Goal: Information Seeking & Learning: Learn about a topic

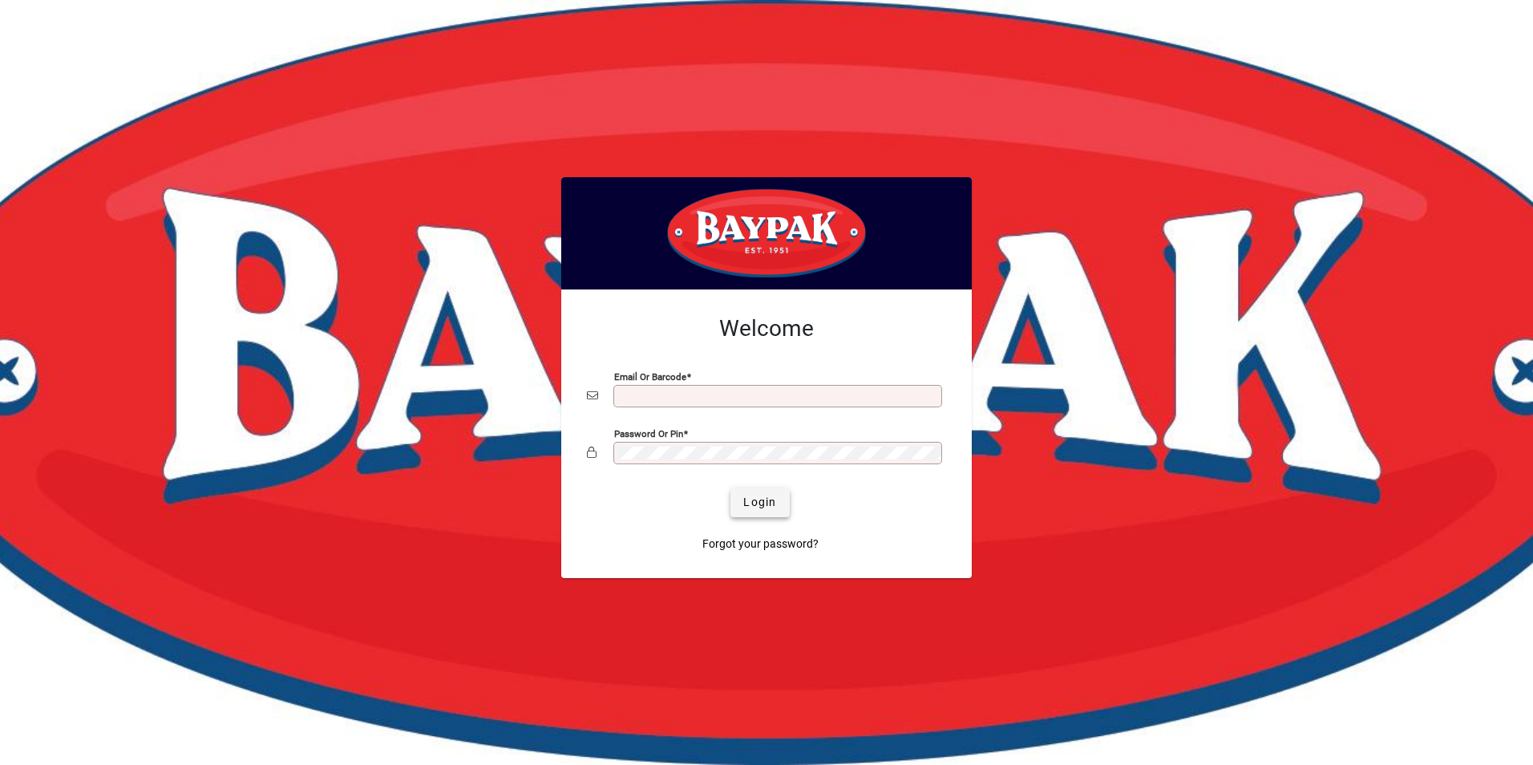
type input "**********"
click at [765, 500] on span "Login" at bounding box center [759, 502] width 33 height 17
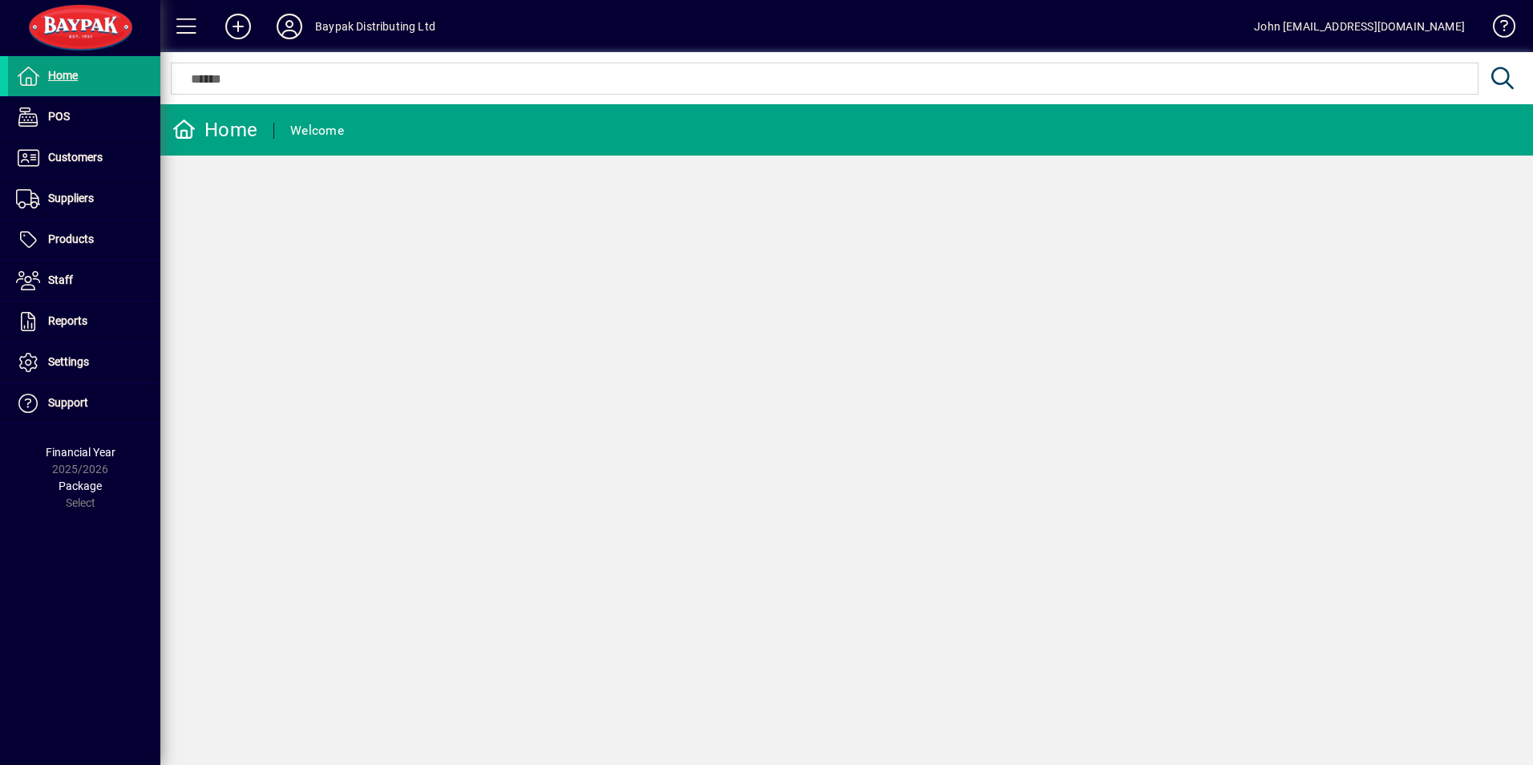
click at [899, 440] on div "Home Welcome" at bounding box center [846, 434] width 1372 height 660
click at [80, 159] on span "Customers" at bounding box center [75, 157] width 55 height 13
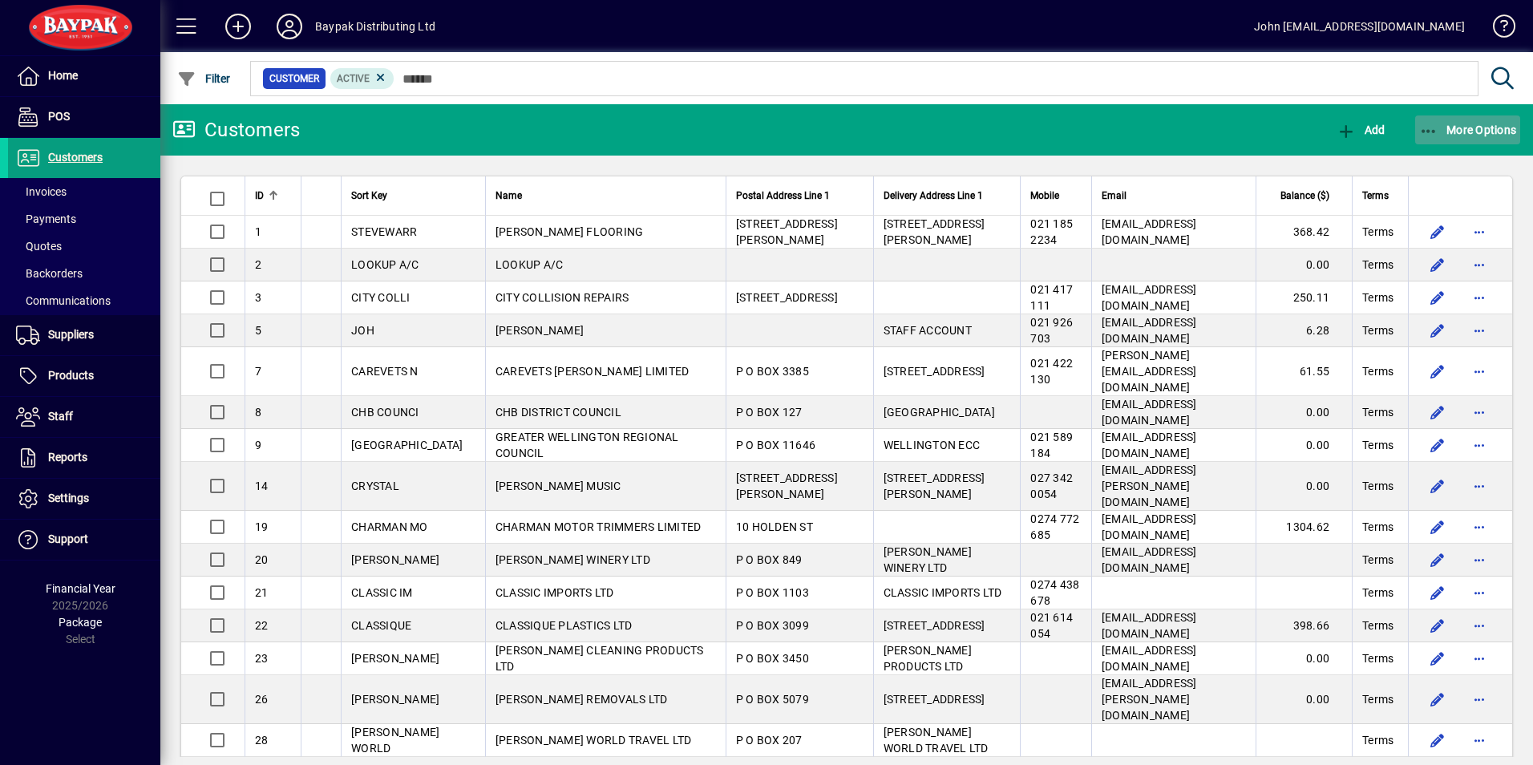
click at [1432, 127] on icon "button" at bounding box center [1429, 131] width 20 height 16
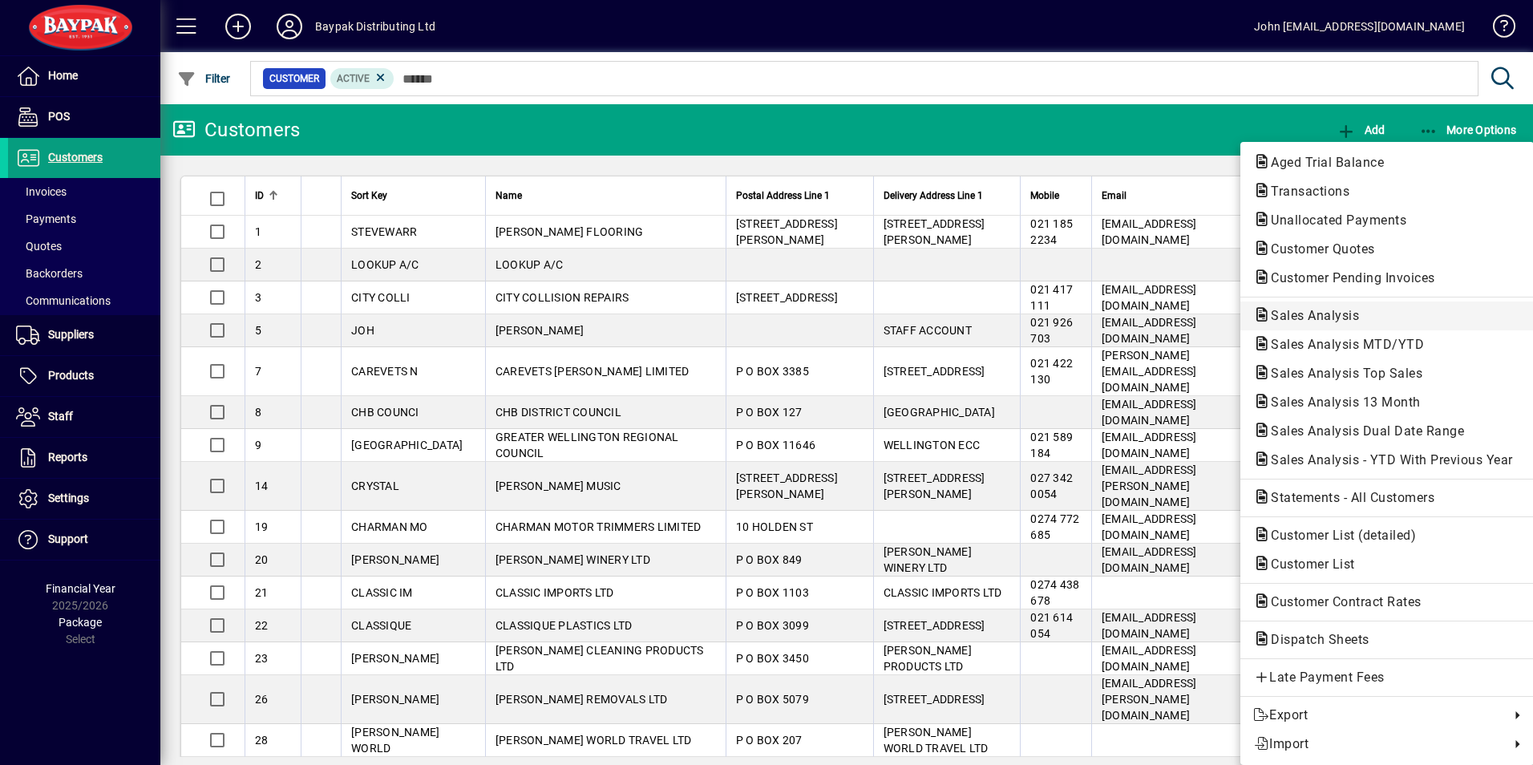
click at [1316, 315] on span "Sales Analysis" at bounding box center [1310, 315] width 114 height 15
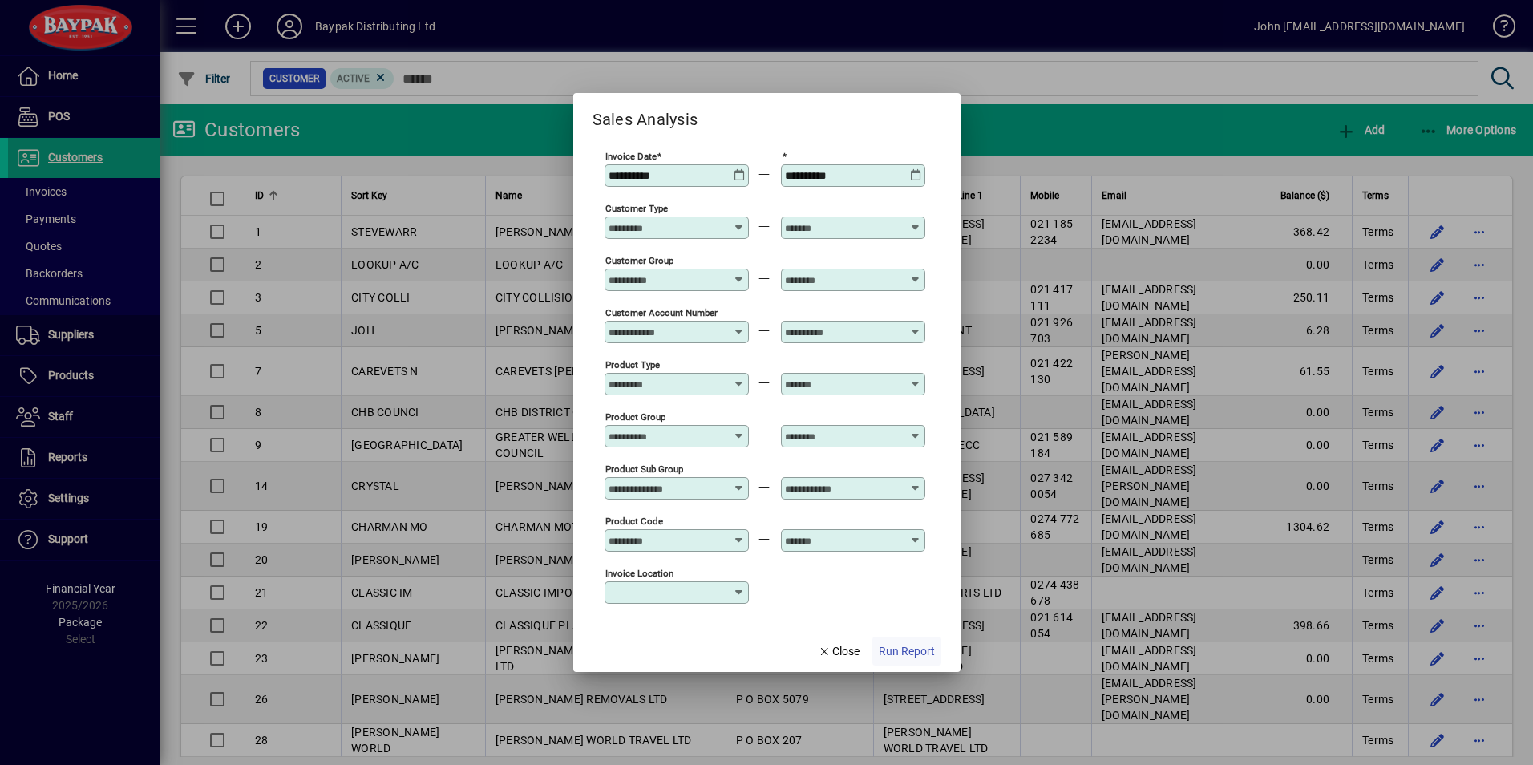
click at [908, 651] on span "Run Report" at bounding box center [906, 651] width 56 height 17
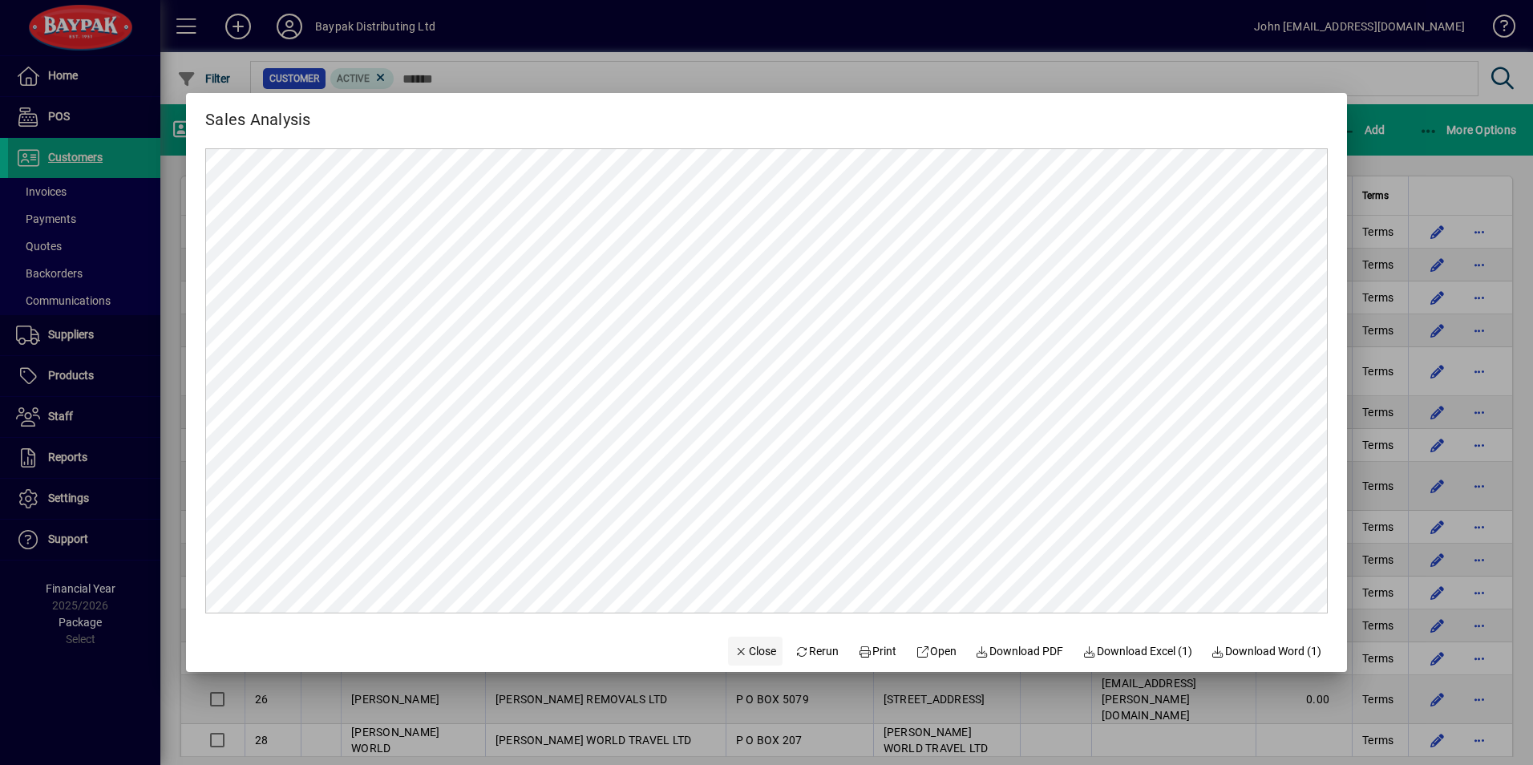
click at [737, 650] on span "Close" at bounding box center [755, 651] width 42 height 17
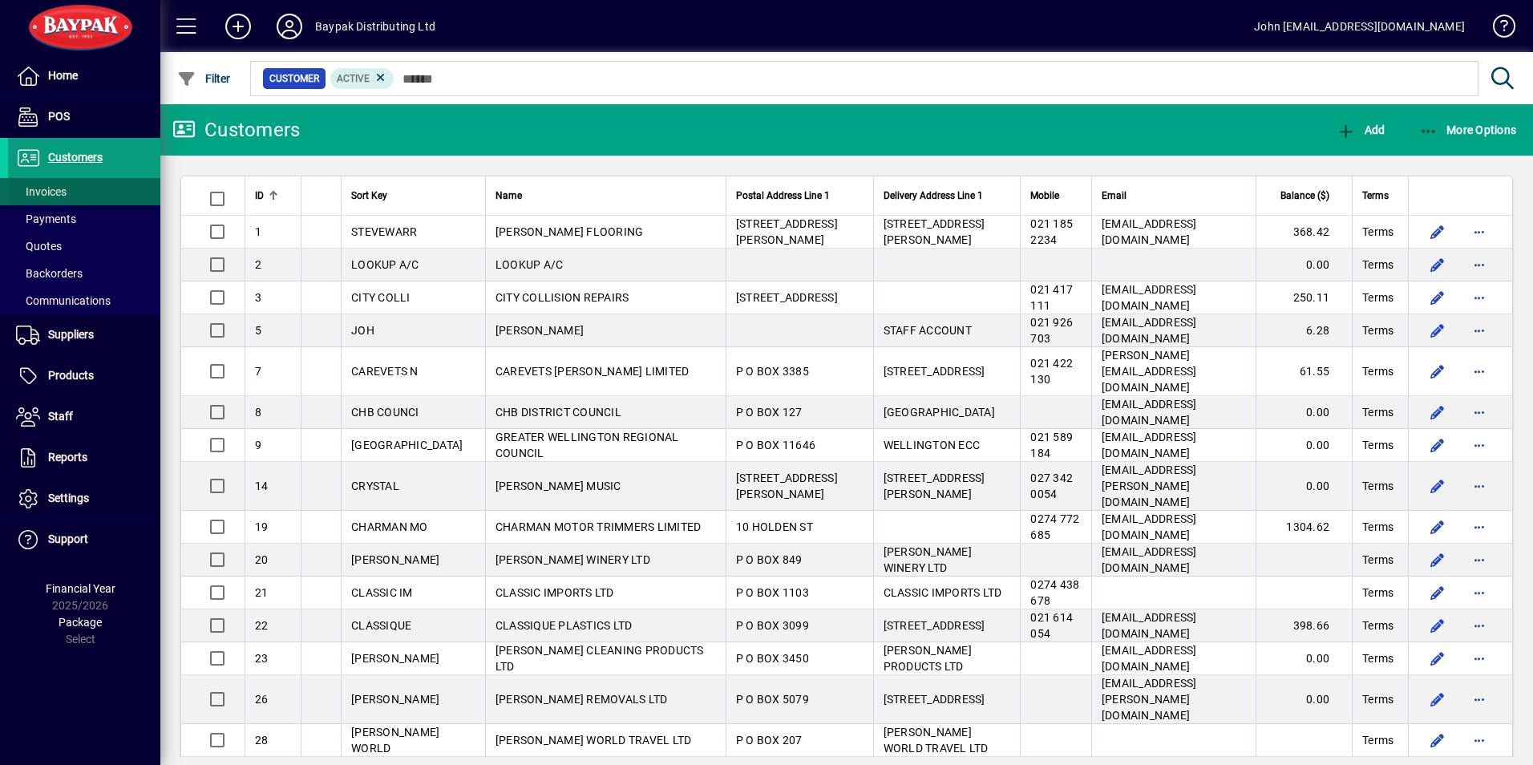
click at [59, 188] on span "Invoices" at bounding box center [41, 191] width 50 height 13
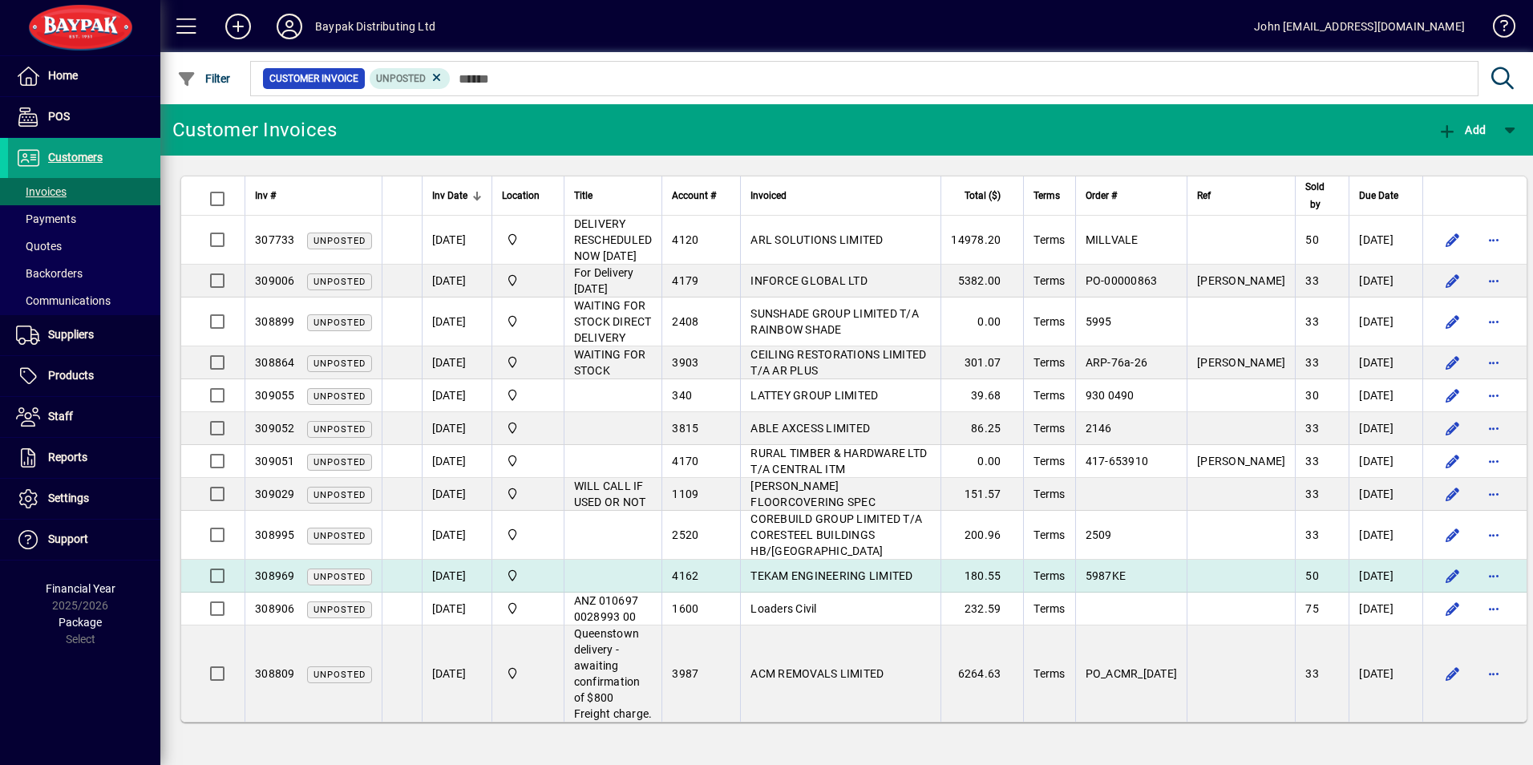
click at [330, 575] on span "Unposted" at bounding box center [339, 576] width 52 height 10
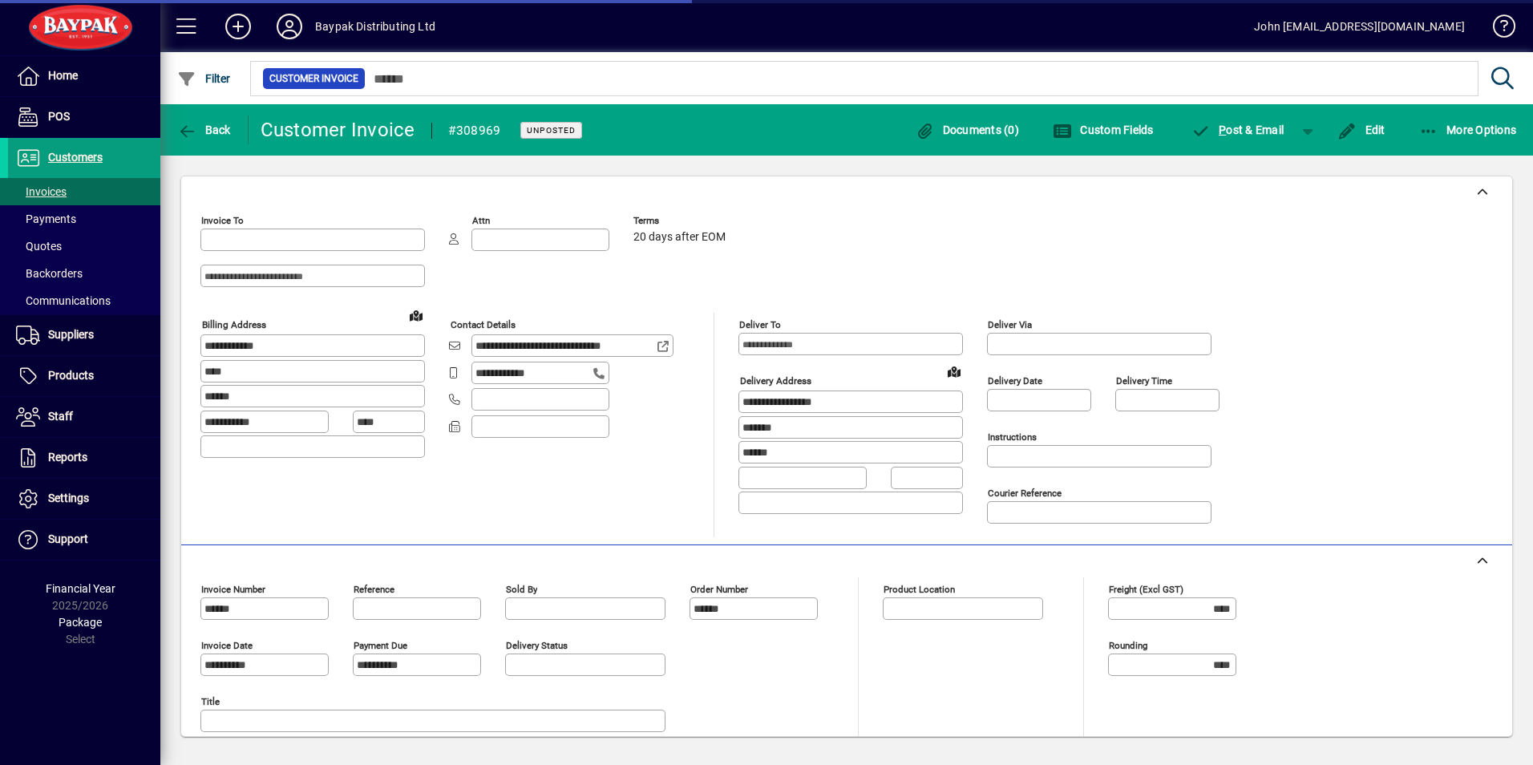
type input "**********"
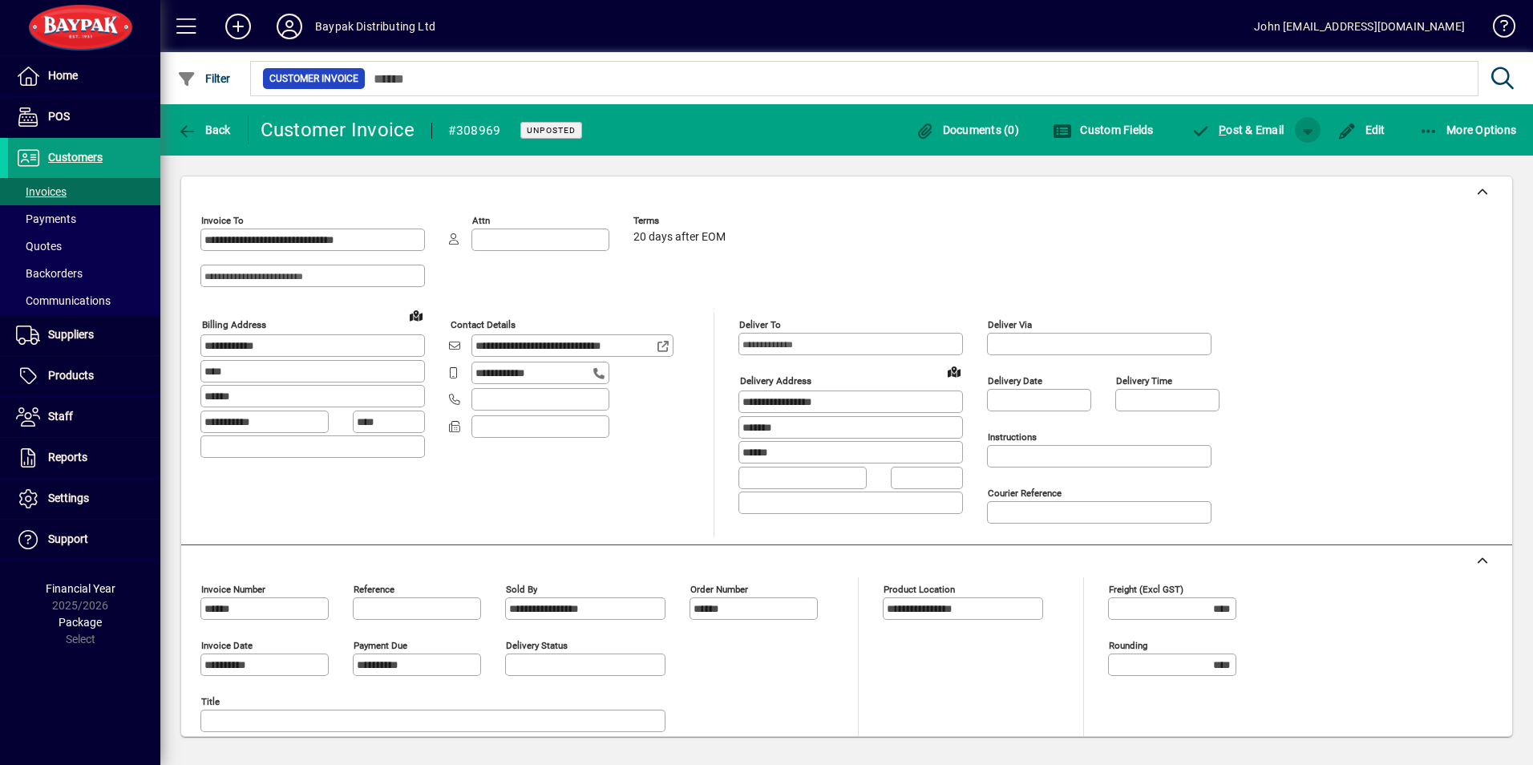
click at [1308, 128] on span "button" at bounding box center [1307, 130] width 38 height 38
click at [1278, 157] on span "P ost" at bounding box center [1257, 163] width 57 height 13
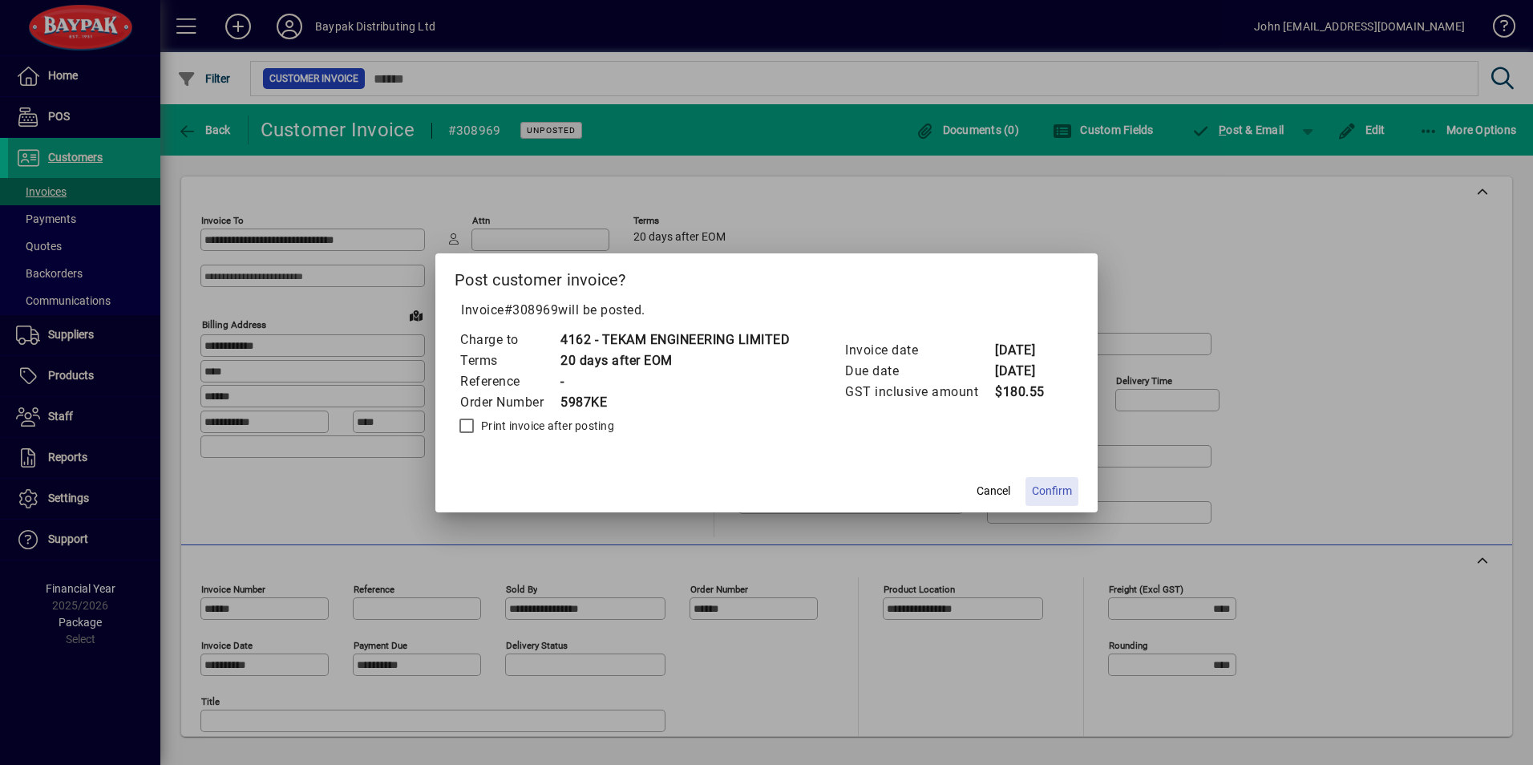
click at [1060, 488] on span "Confirm" at bounding box center [1052, 491] width 40 height 17
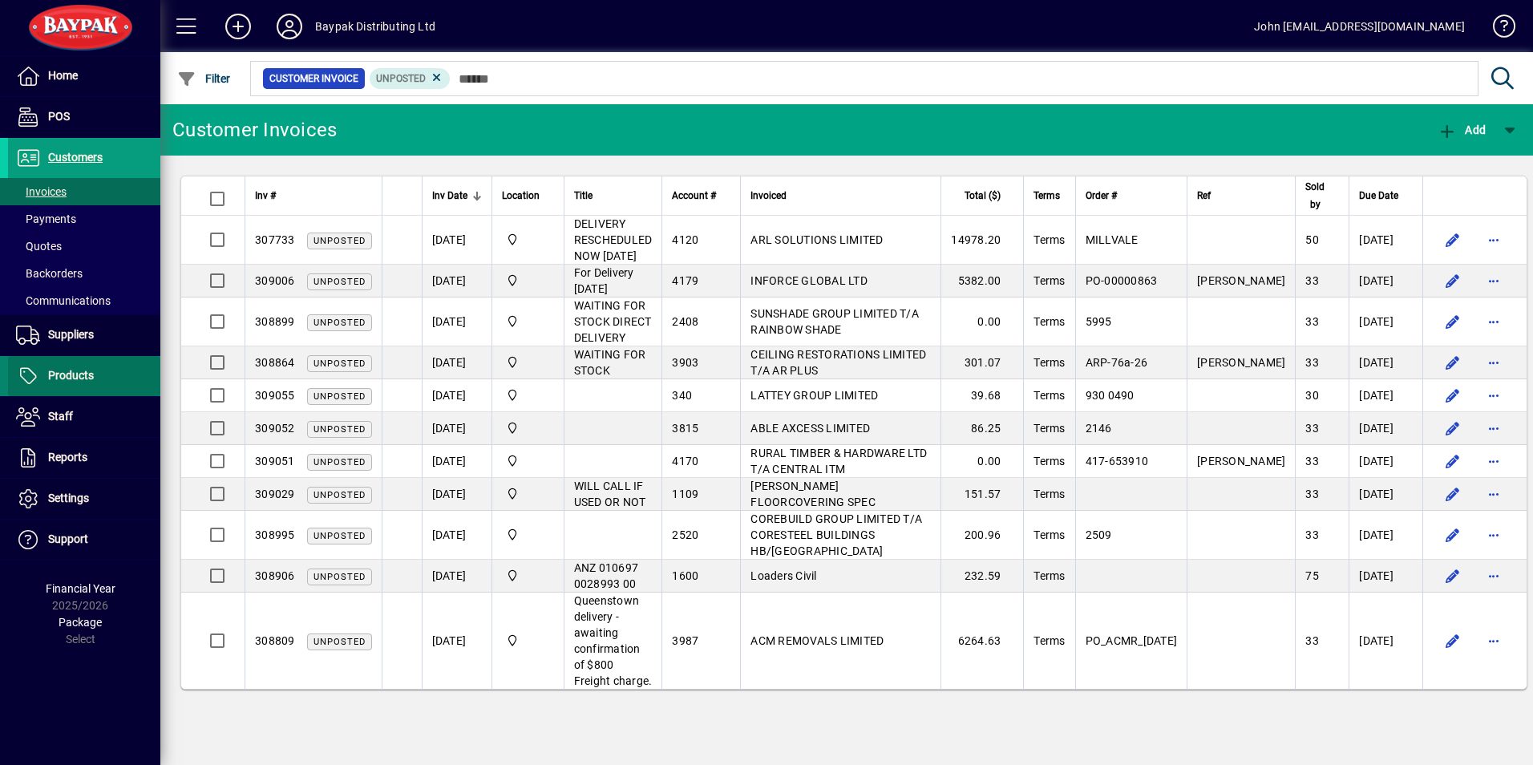
click at [60, 376] on span "Products" at bounding box center [71, 375] width 46 height 13
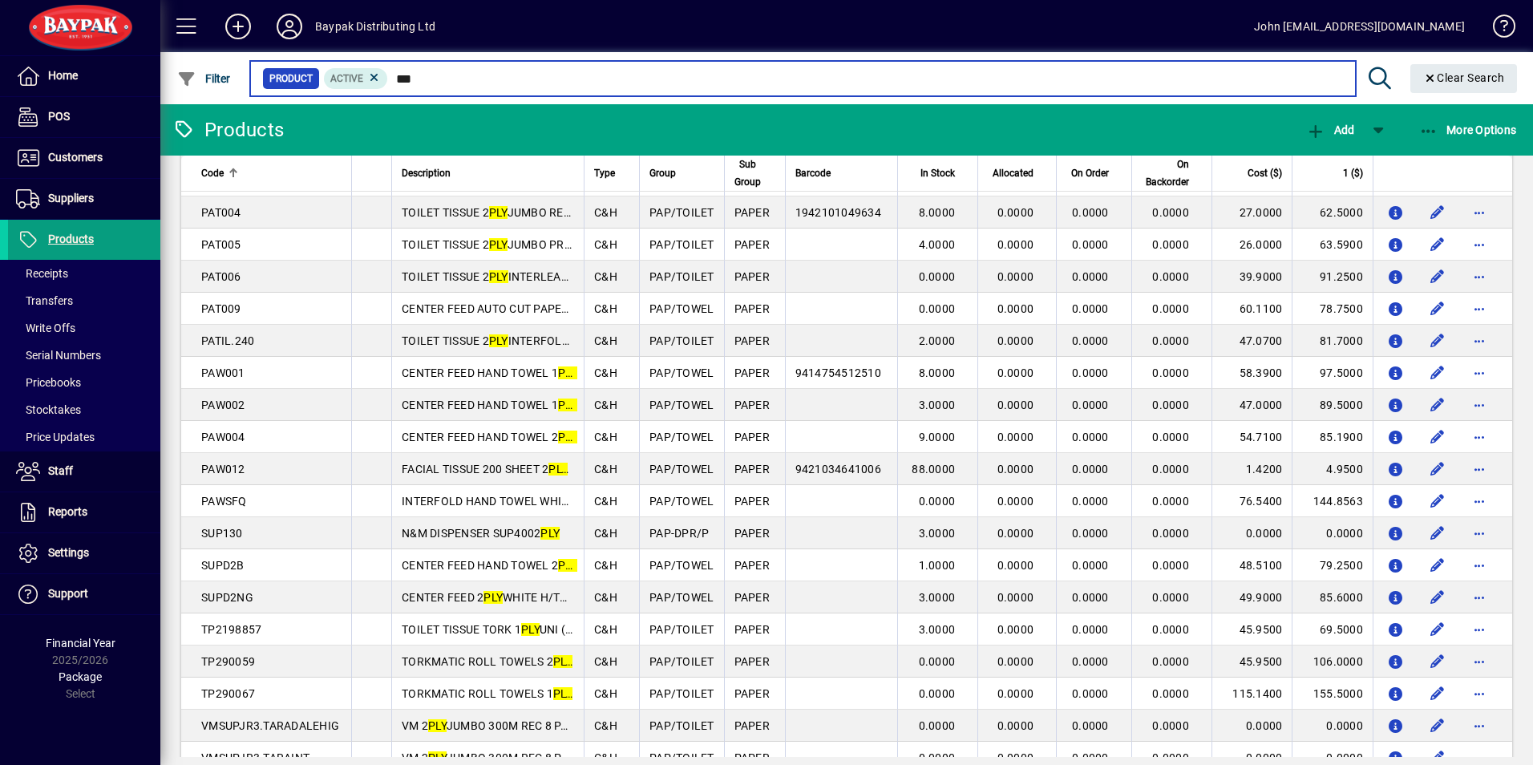
scroll to position [951, 0]
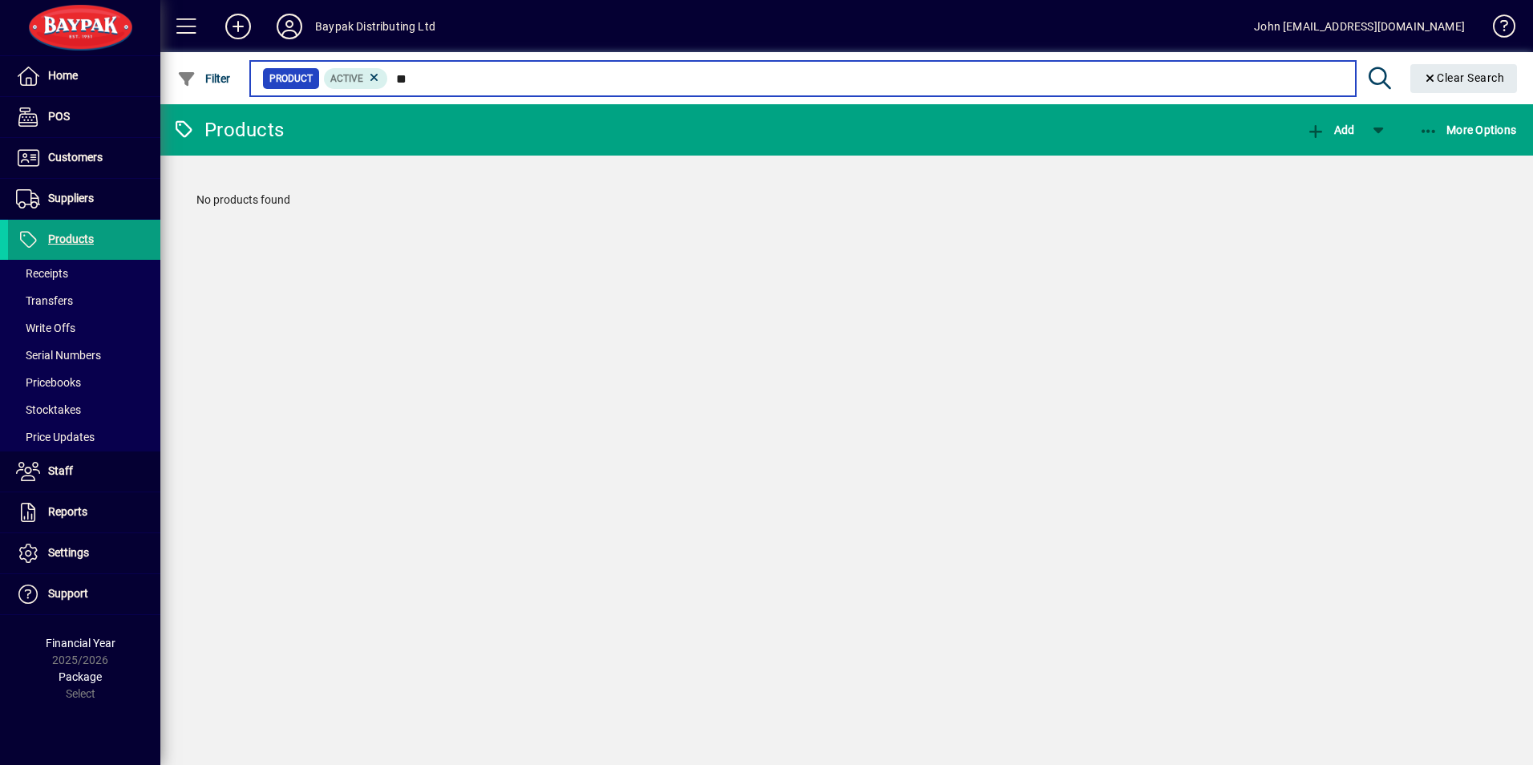
type input "*"
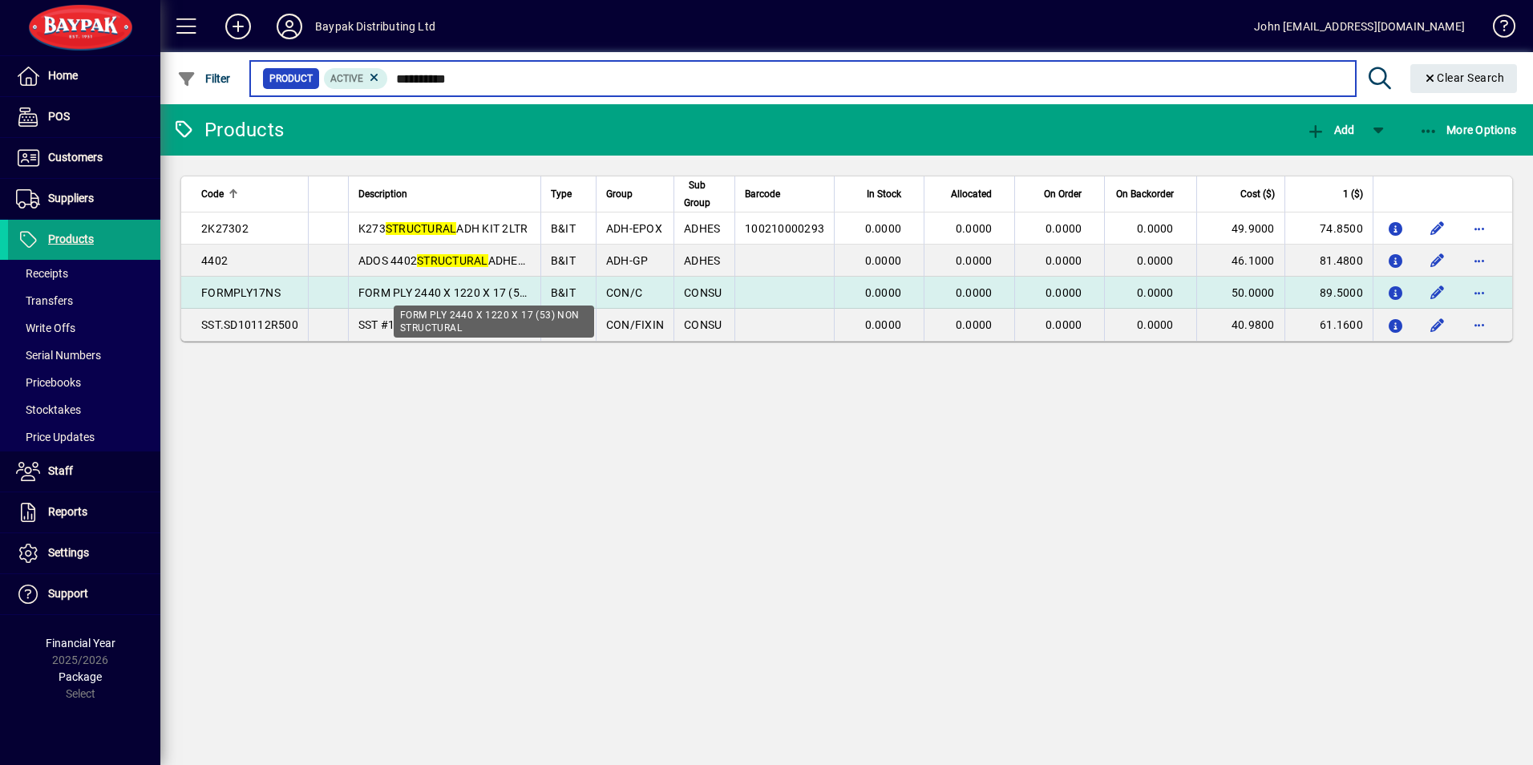
type input "**********"
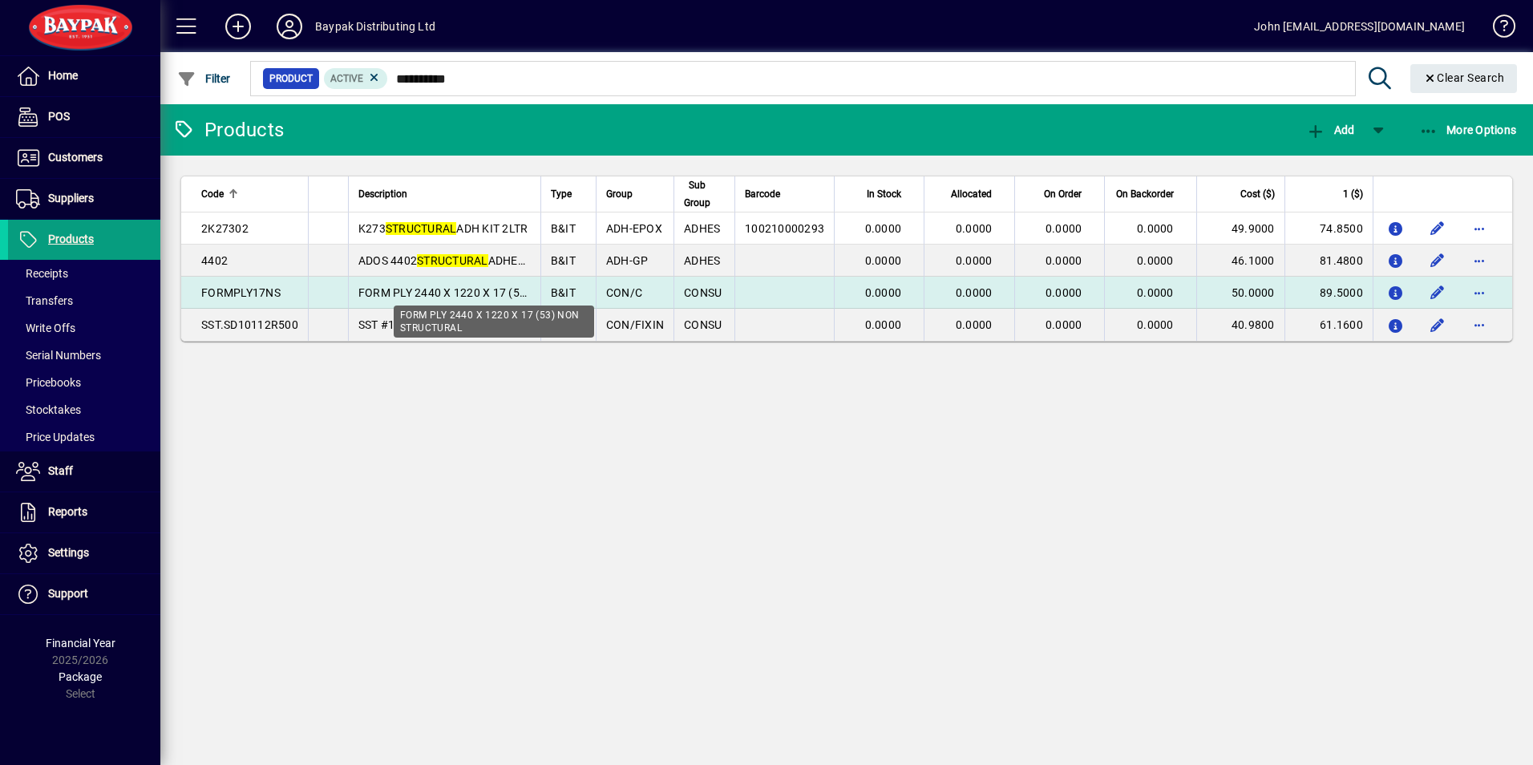
click at [402, 287] on span "FORM PLY 2440 X 1220 X 17 (53) NON STRUCTURAL" at bounding box center [493, 292] width 270 height 13
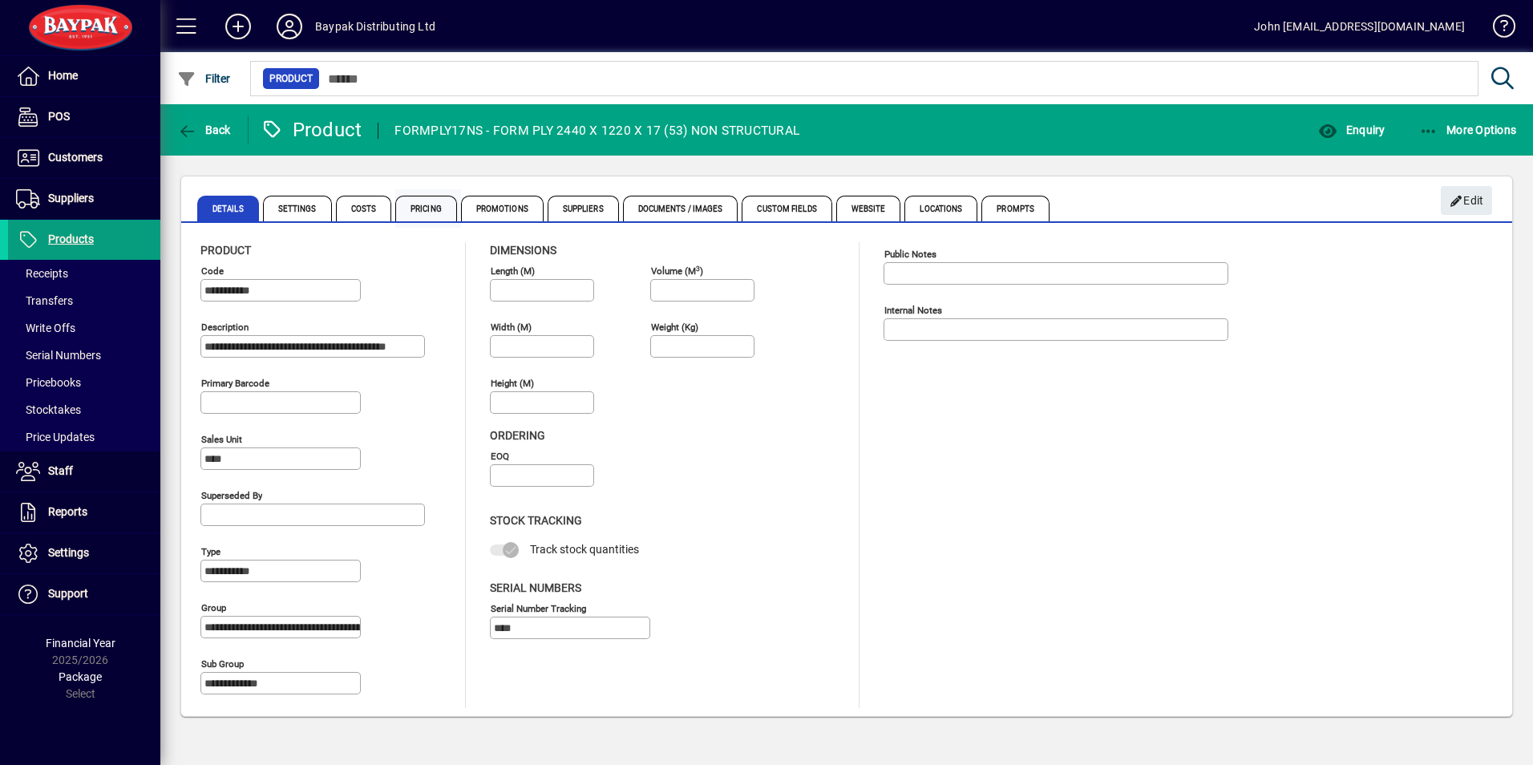
click at [422, 202] on span "Pricing" at bounding box center [426, 209] width 62 height 26
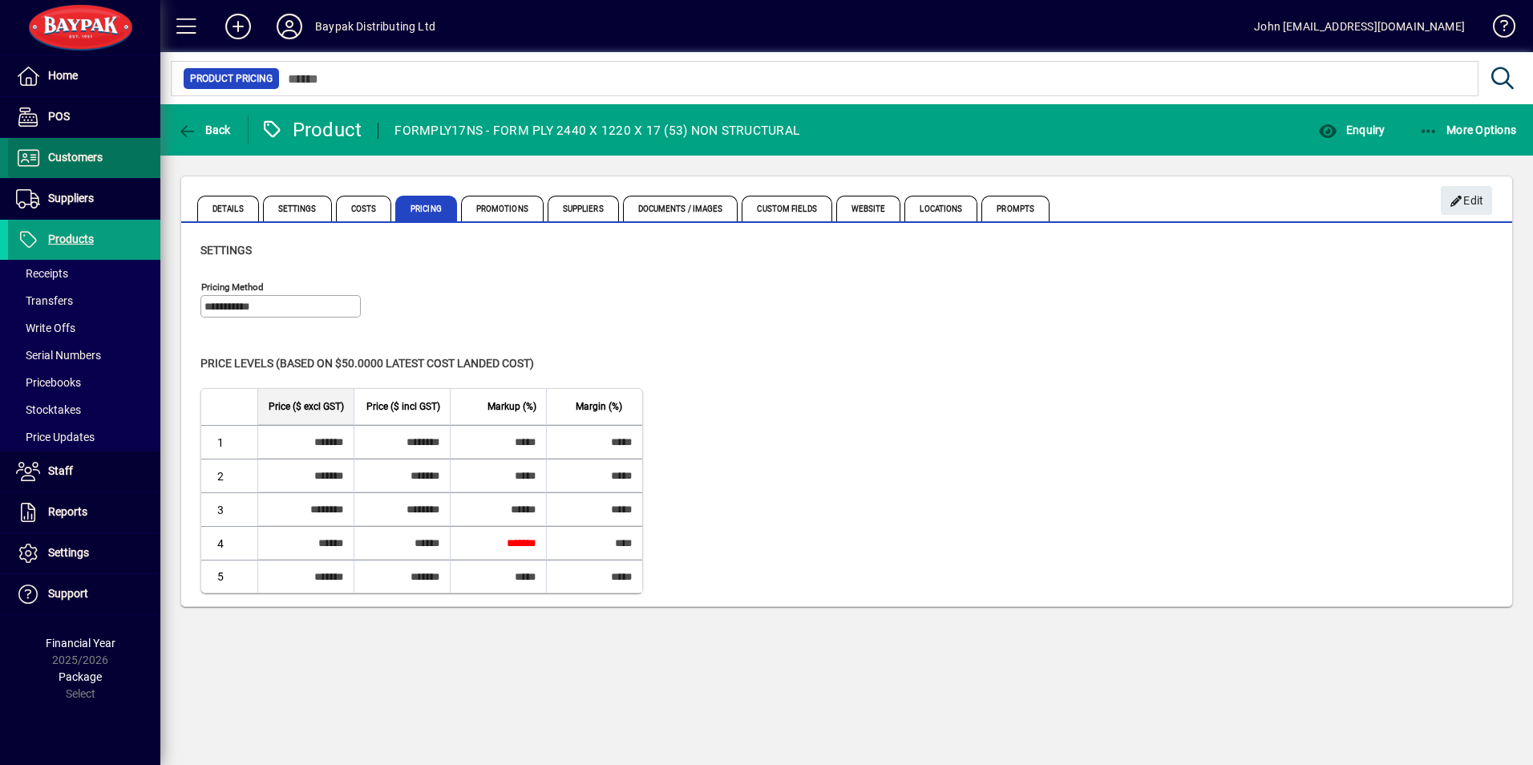
click at [83, 153] on span "Customers" at bounding box center [75, 157] width 55 height 13
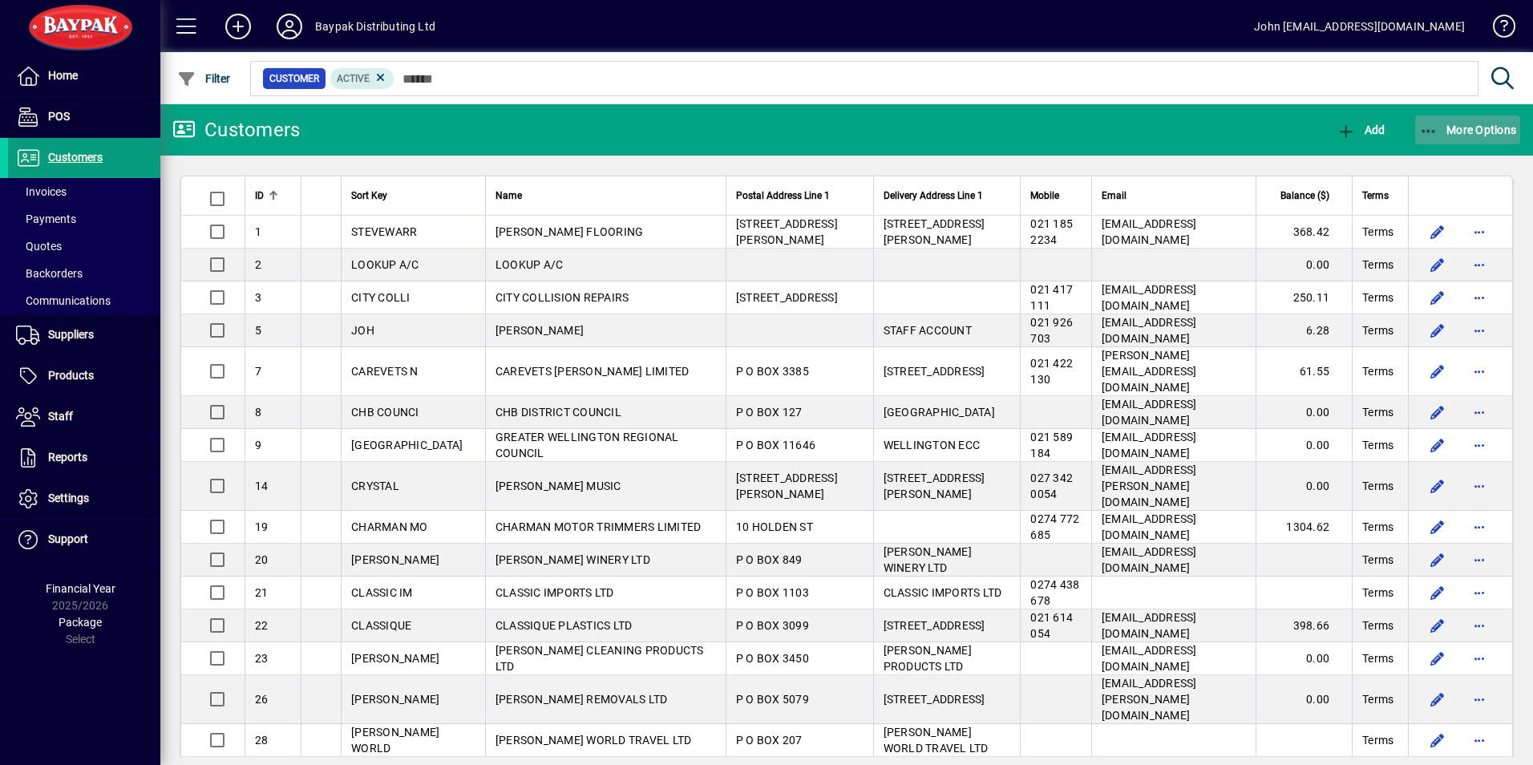
click at [1425, 129] on icon "button" at bounding box center [1429, 131] width 20 height 16
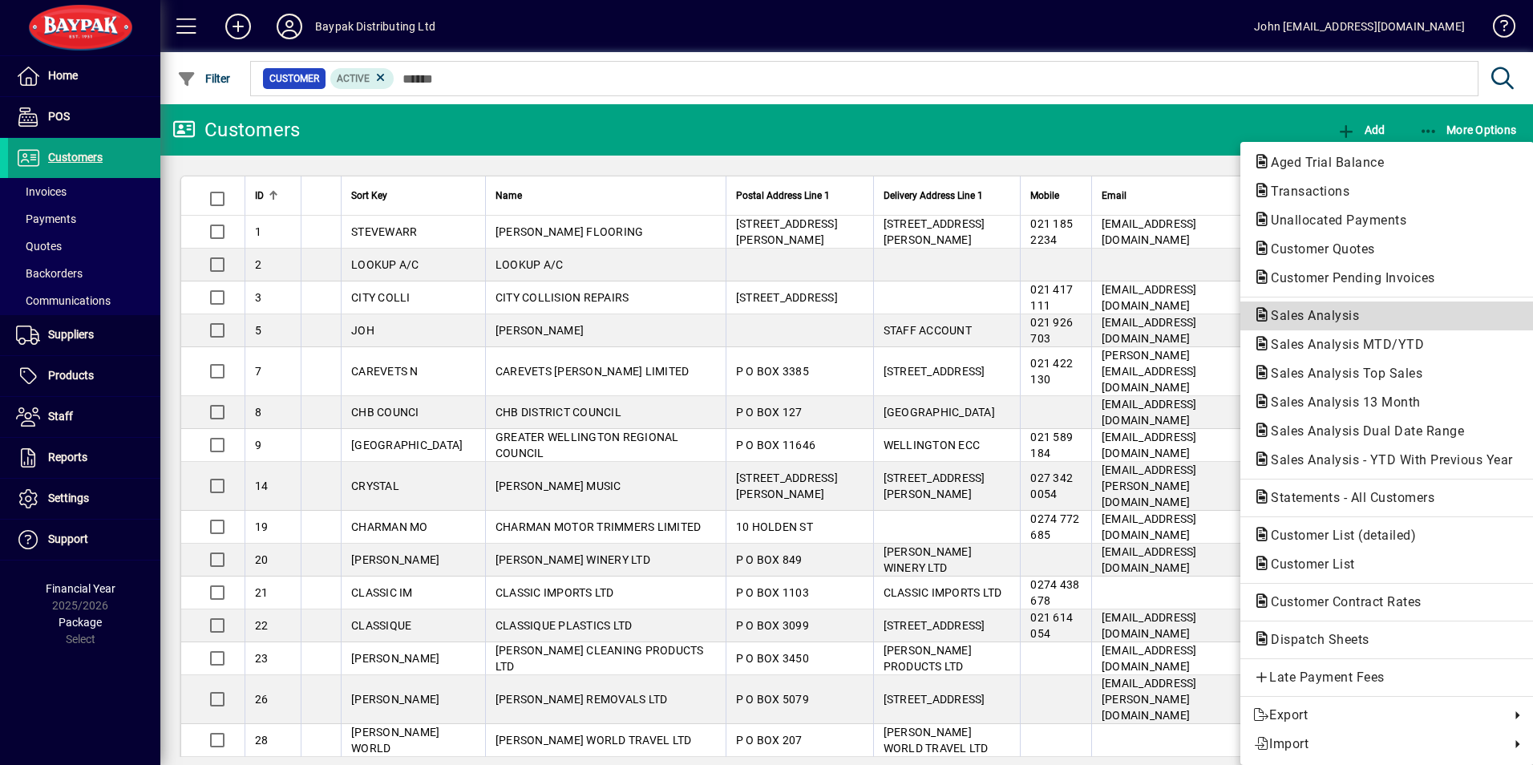
click at [1317, 313] on span "Sales Analysis" at bounding box center [1310, 315] width 114 height 15
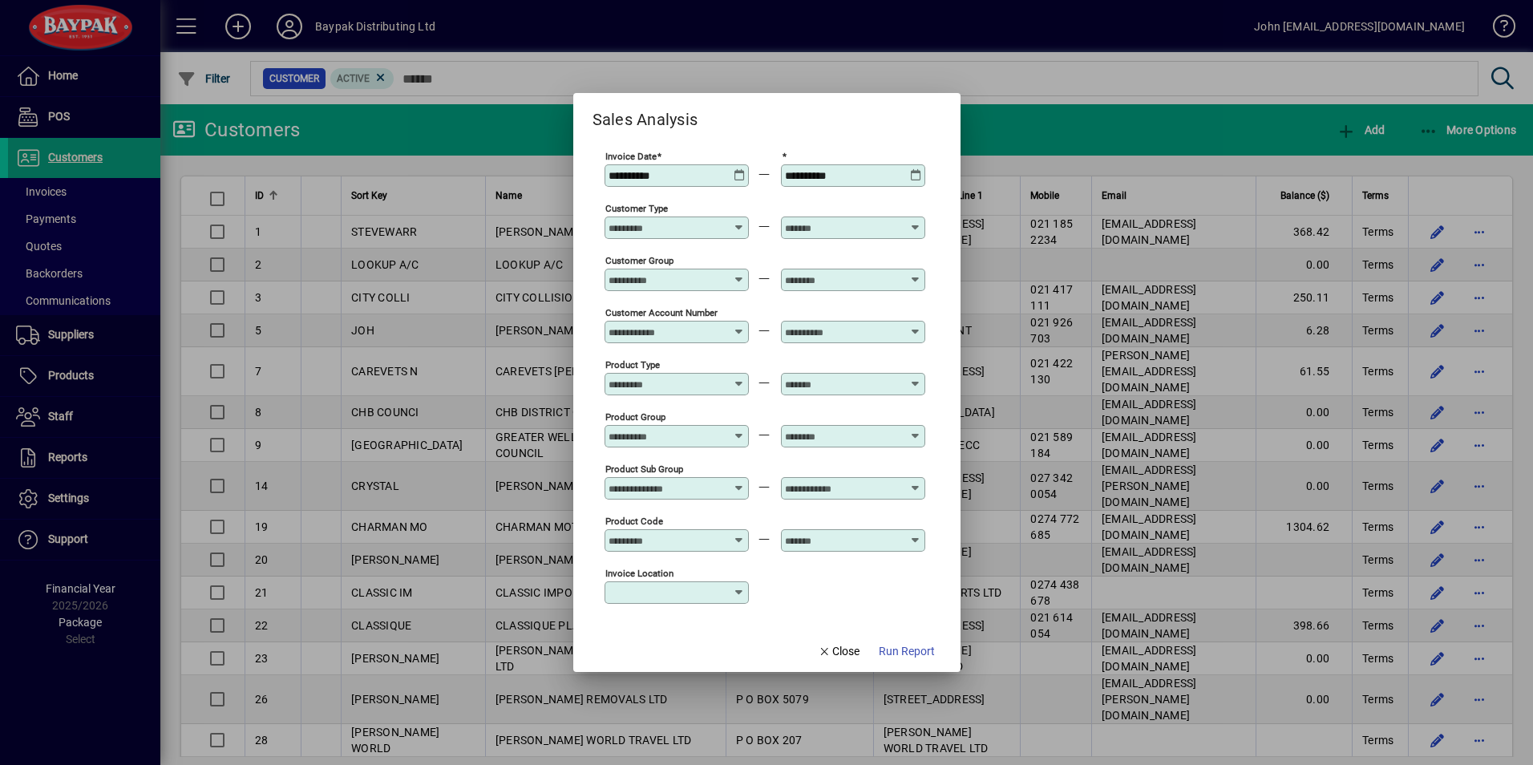
type input "**********"
click at [908, 649] on span "Run Report" at bounding box center [906, 651] width 56 height 17
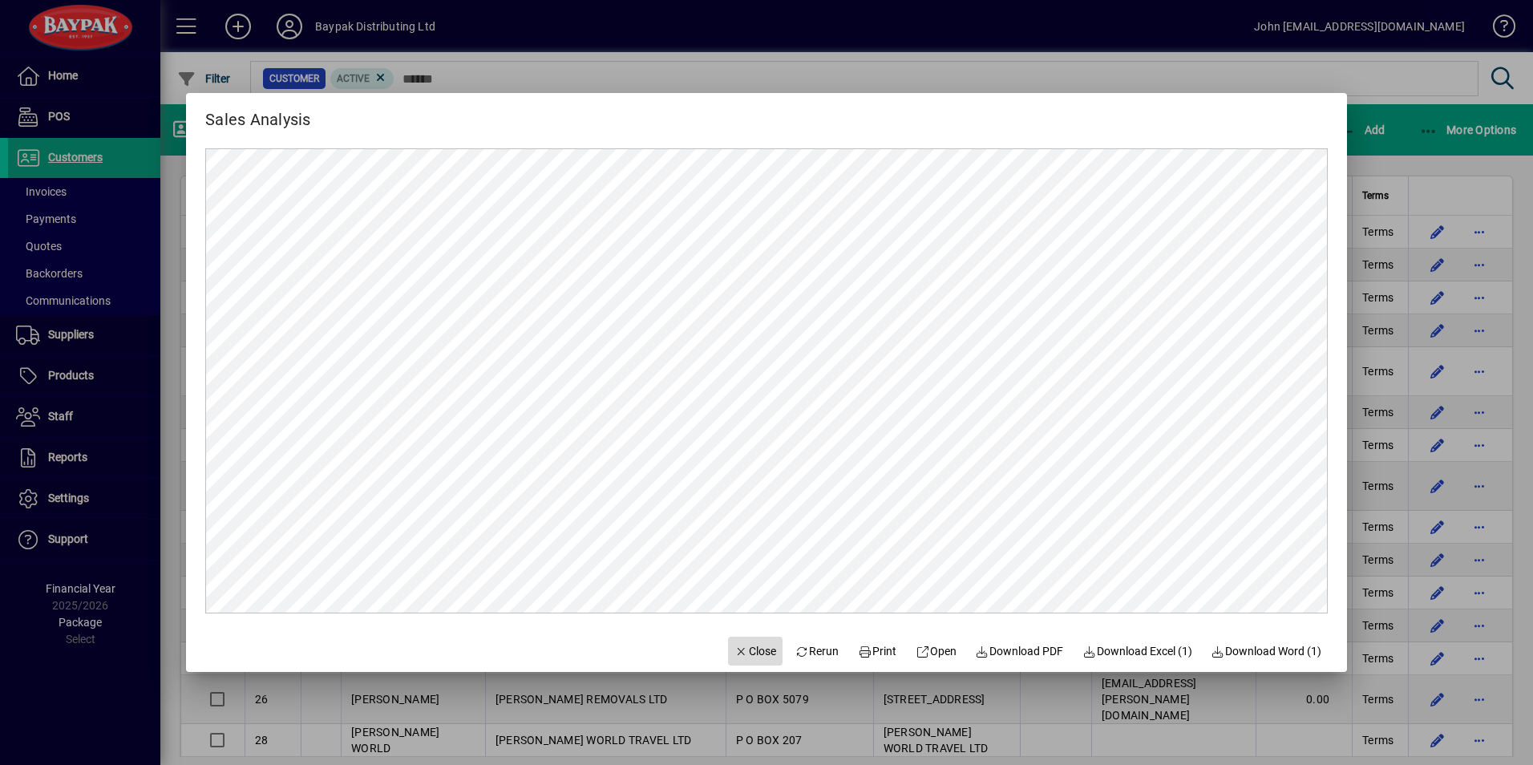
click at [742, 645] on span "Close" at bounding box center [755, 651] width 42 height 17
